Goal: Information Seeking & Learning: Learn about a topic

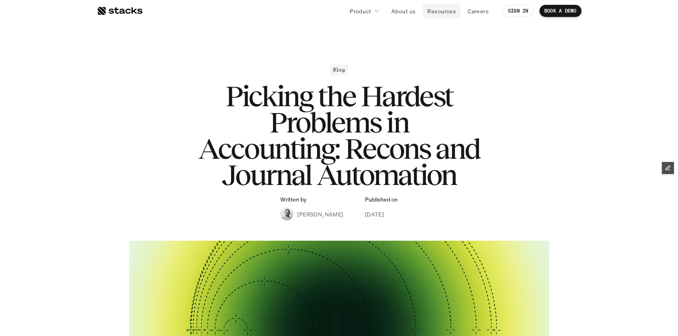
click at [446, 13] on p "Resources" at bounding box center [441, 11] width 29 height 8
click at [434, 10] on p "Resources" at bounding box center [441, 11] width 29 height 8
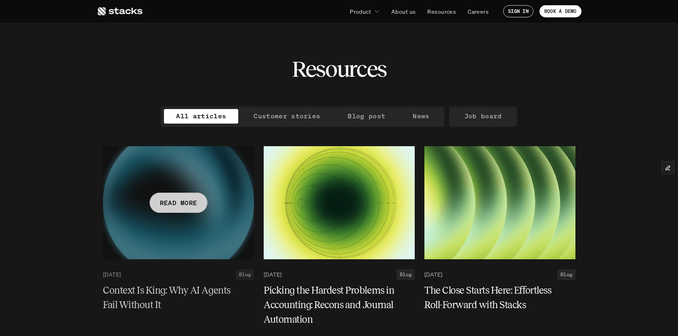
click at [141, 296] on h5 "Context Is King: Why AI Agents Fail Without It" at bounding box center [173, 297] width 141 height 29
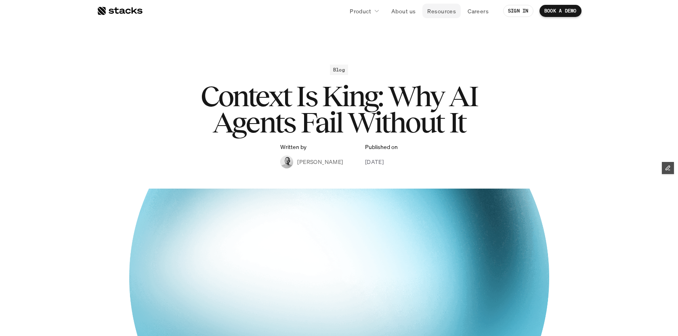
click at [440, 13] on p "Resources" at bounding box center [441, 11] width 29 height 8
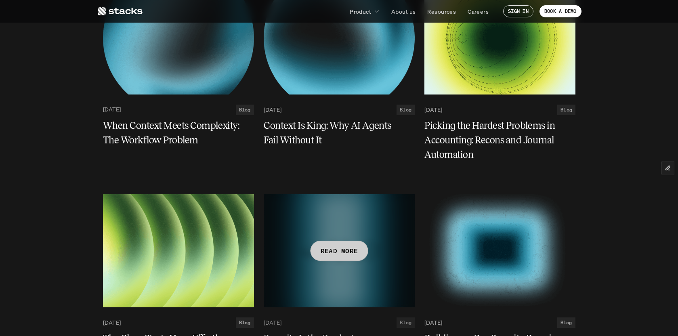
scroll to position [86, 0]
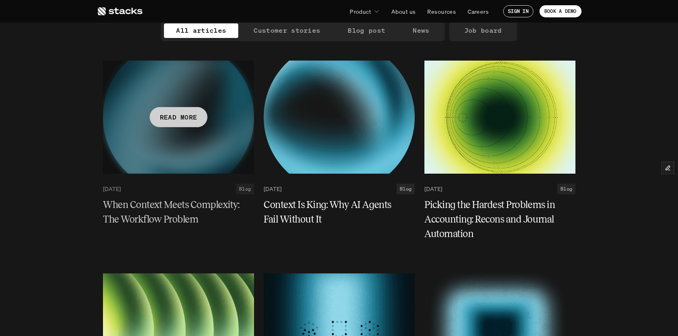
click at [162, 202] on h5 "When Context Meets Complexity: The Workflow Problem" at bounding box center [173, 212] width 141 height 29
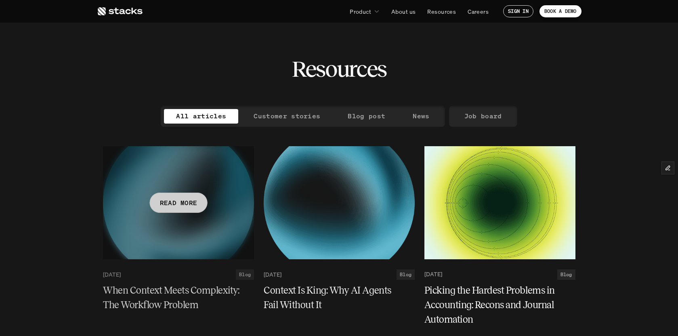
click at [151, 230] on div at bounding box center [178, 202] width 151 height 113
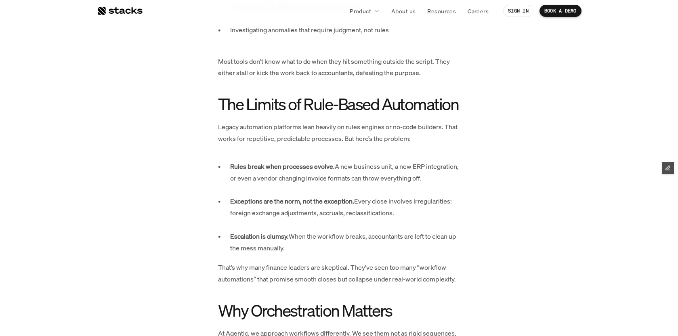
scroll to position [621, 0]
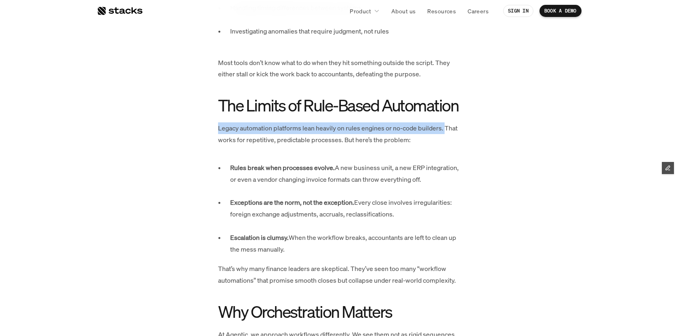
drag, startPoint x: 446, startPoint y: 128, endPoint x: 206, endPoint y: 123, distance: 240.5
copy p "Legacy automation platforms lean heavily on rules engines or no-code builders."
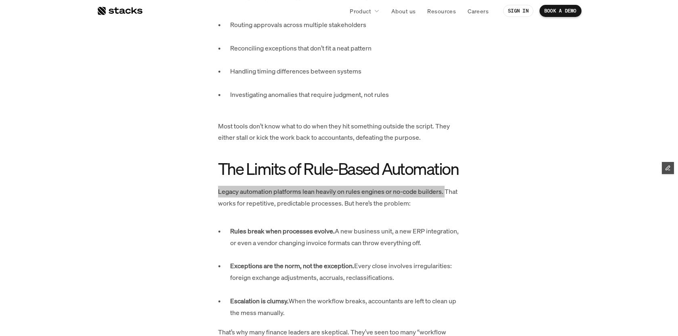
scroll to position [563, 0]
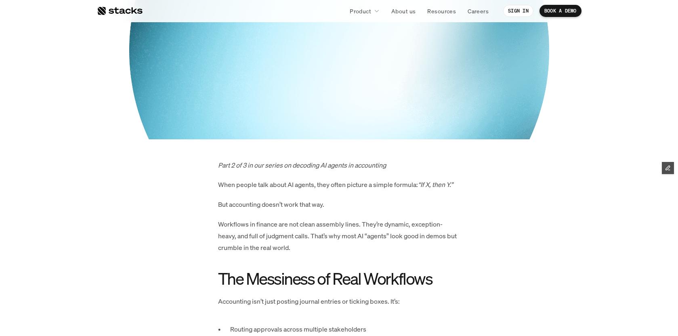
scroll to position [250, 0]
